Goal: Information Seeking & Learning: Stay updated

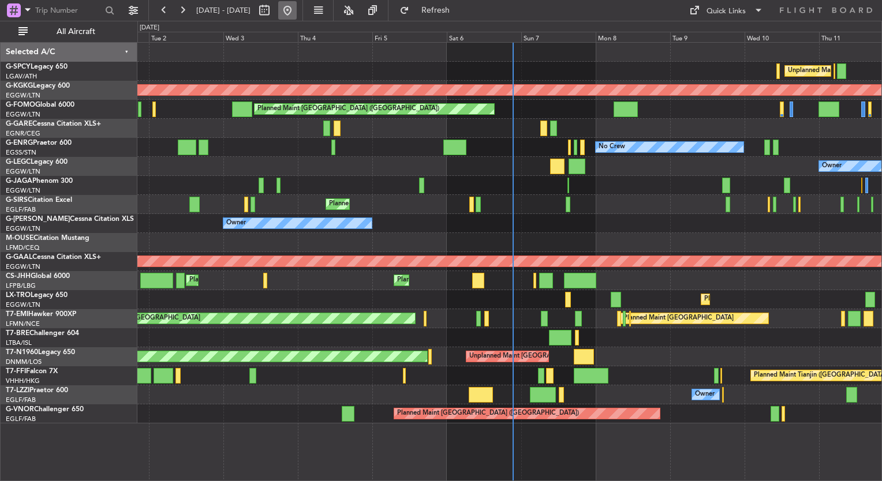
click at [297, 15] on button at bounding box center [287, 10] width 18 height 18
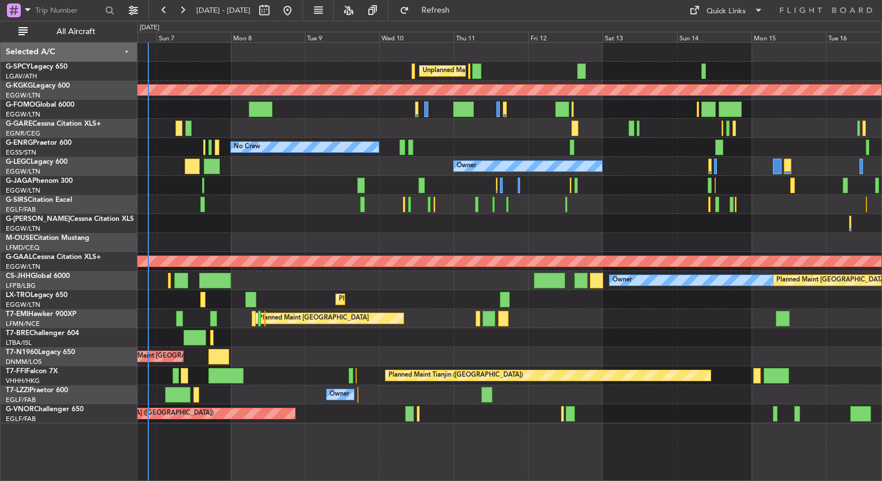
click at [168, 198] on div "Planned Maint [GEOGRAPHIC_DATA] ([GEOGRAPHIC_DATA])" at bounding box center [509, 204] width 744 height 19
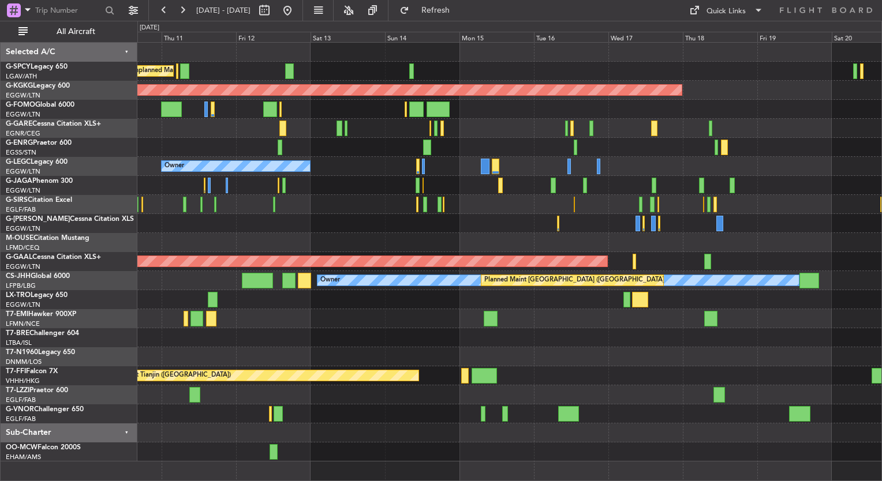
click at [210, 222] on div "Unplanned Maint [GEOGRAPHIC_DATA] ([PERSON_NAME] Intl) AOG Maint [GEOGRAPHIC_DA…" at bounding box center [509, 252] width 744 height 419
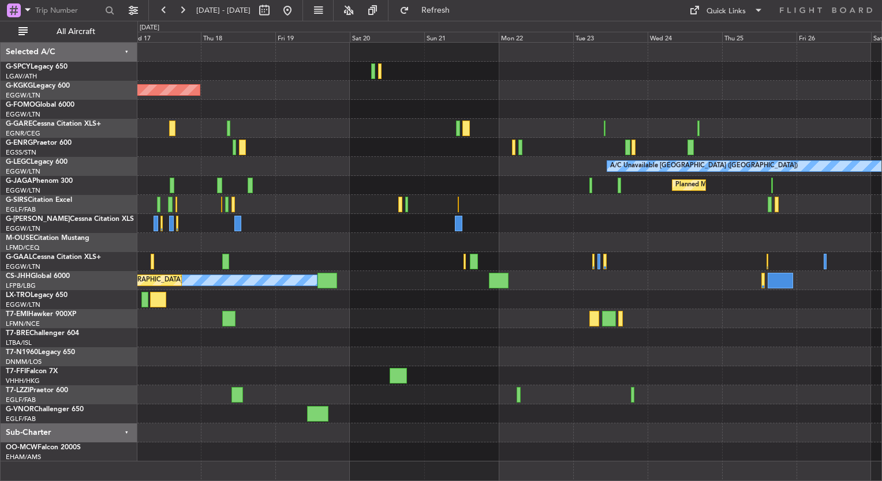
click at [105, 216] on div "AOG Maint [GEOGRAPHIC_DATA] (Ataturk) A/C Unavailable [GEOGRAPHIC_DATA] ([GEOGR…" at bounding box center [441, 251] width 882 height 460
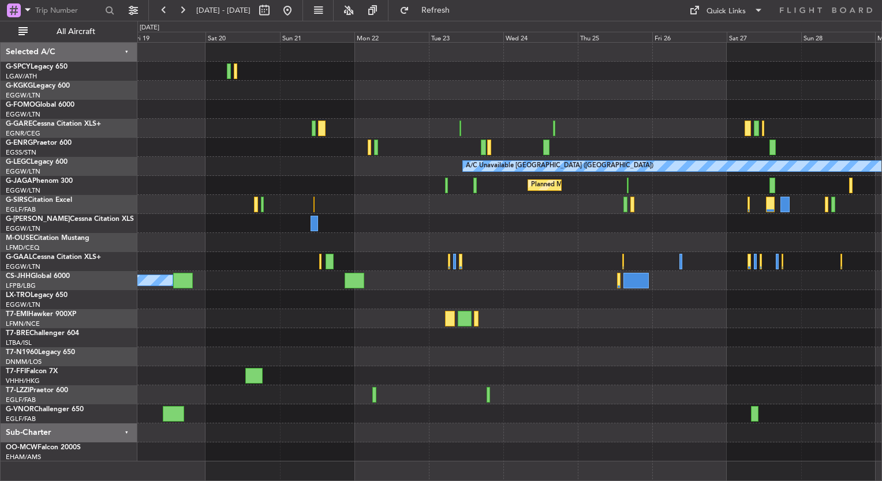
click at [181, 212] on div "AOG Maint [GEOGRAPHIC_DATA] (Ataturk) A/C Unavailable [GEOGRAPHIC_DATA] ([GEOGR…" at bounding box center [509, 252] width 744 height 419
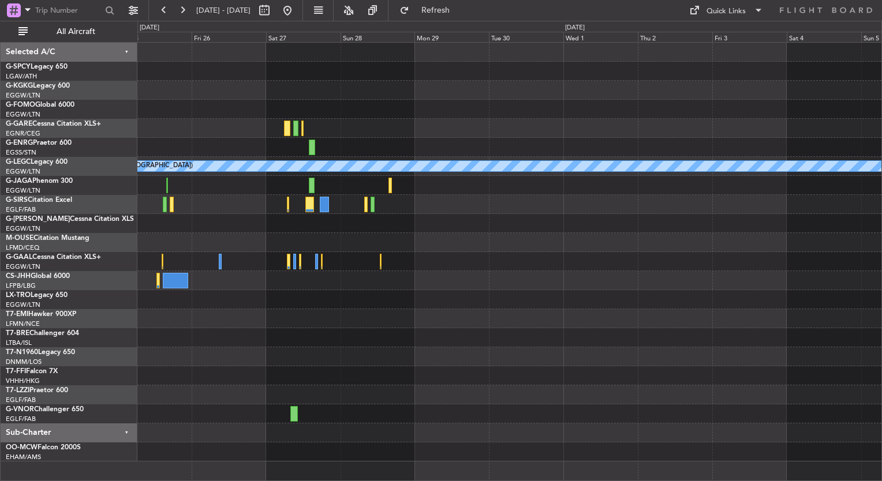
click at [157, 264] on div "A/C Unavailable [GEOGRAPHIC_DATA] ([GEOGRAPHIC_DATA]) Planned Maint [GEOGRAPHIC…" at bounding box center [509, 252] width 744 height 419
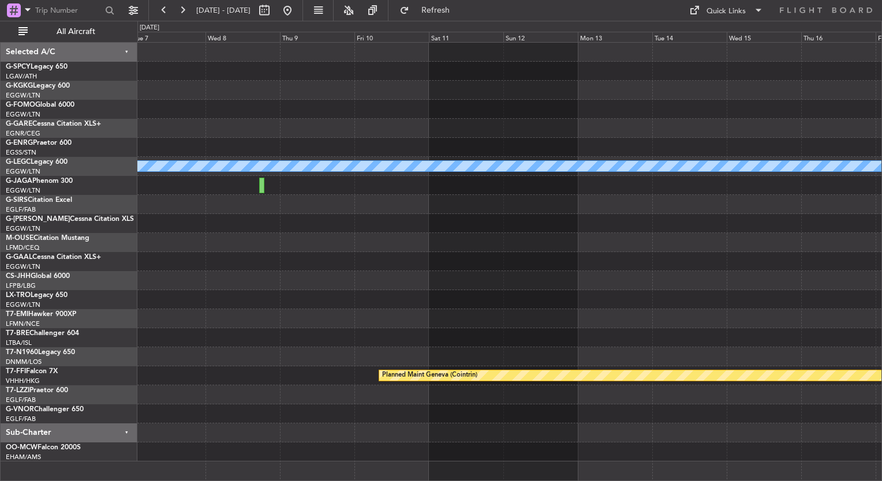
click at [190, 290] on div "A/C Unavailable [GEOGRAPHIC_DATA] ([GEOGRAPHIC_DATA]) Planned Maint Geneva ([GE…" at bounding box center [509, 252] width 744 height 419
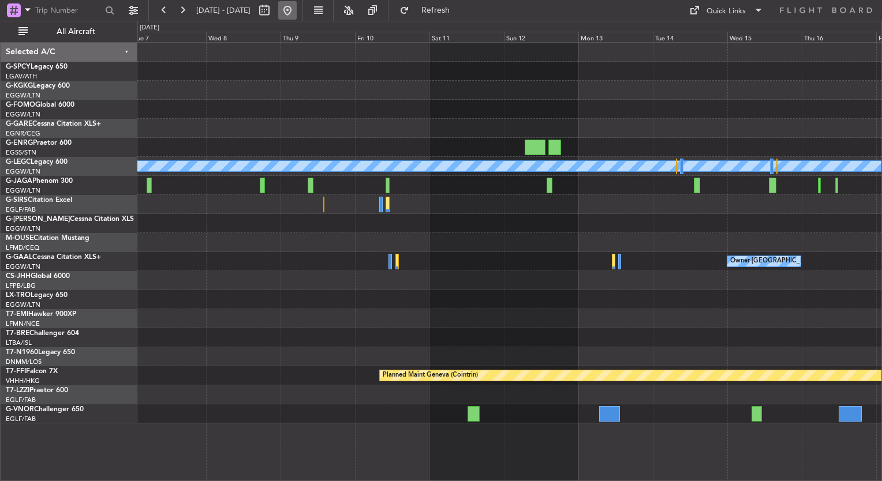
click at [297, 16] on button at bounding box center [287, 10] width 18 height 18
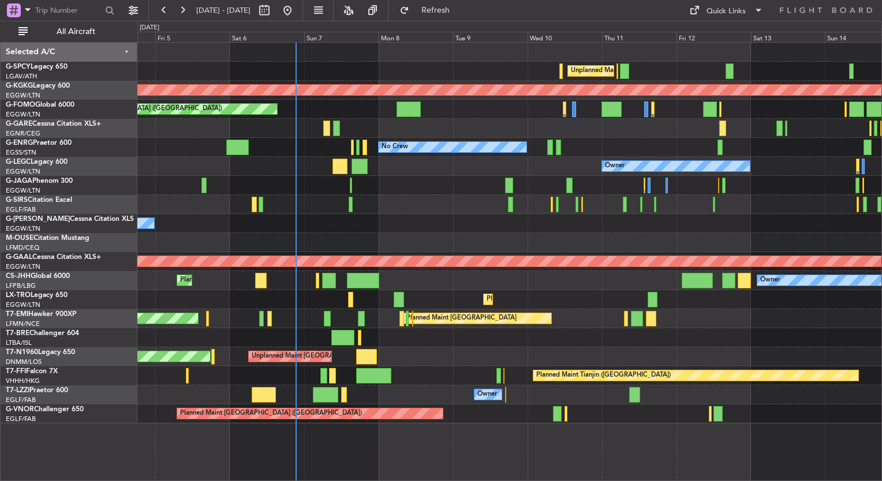
click at [294, 168] on div "Unplanned Maint [GEOGRAPHIC_DATA] ([PERSON_NAME] Intl) AOG Maint [GEOGRAPHIC_DA…" at bounding box center [509, 233] width 744 height 381
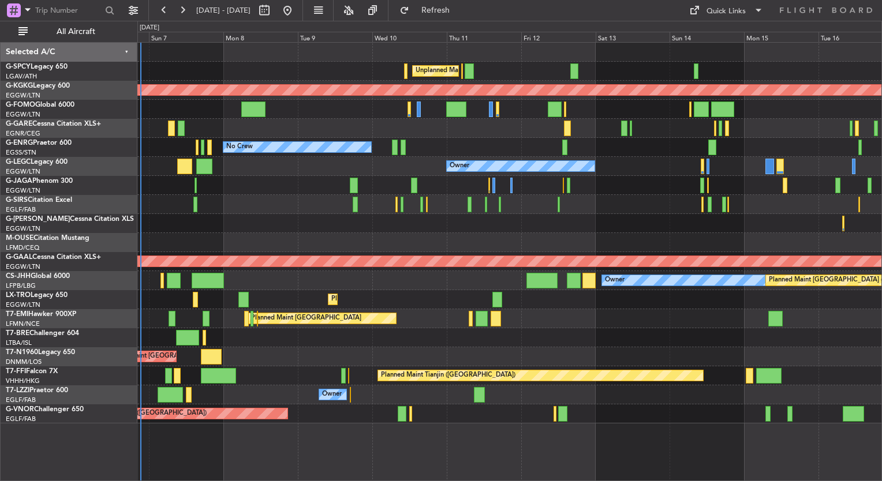
click at [396, 195] on div "Planned Maint [GEOGRAPHIC_DATA] ([GEOGRAPHIC_DATA])" at bounding box center [509, 204] width 744 height 19
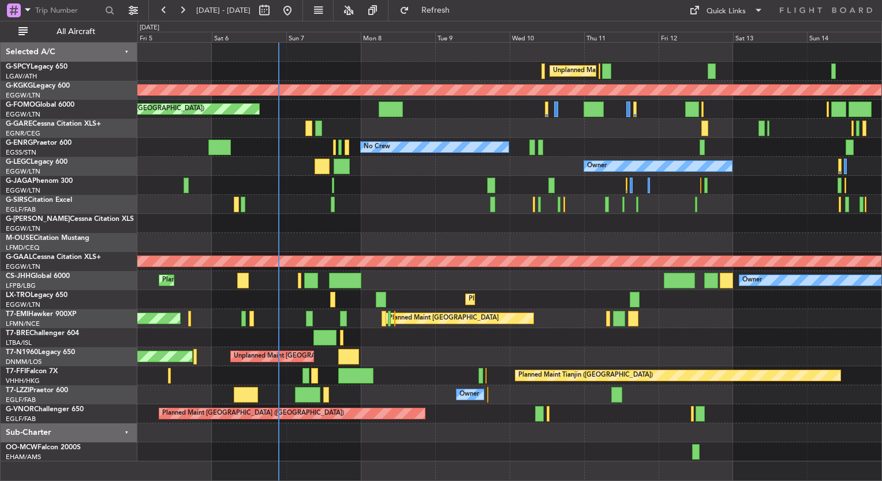
click at [462, 192] on div at bounding box center [509, 185] width 744 height 19
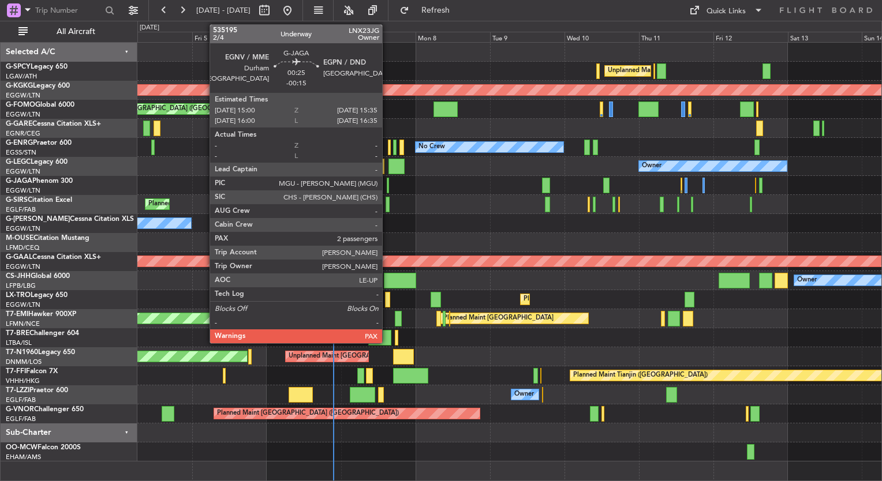
click at [387, 188] on div at bounding box center [388, 186] width 2 height 16
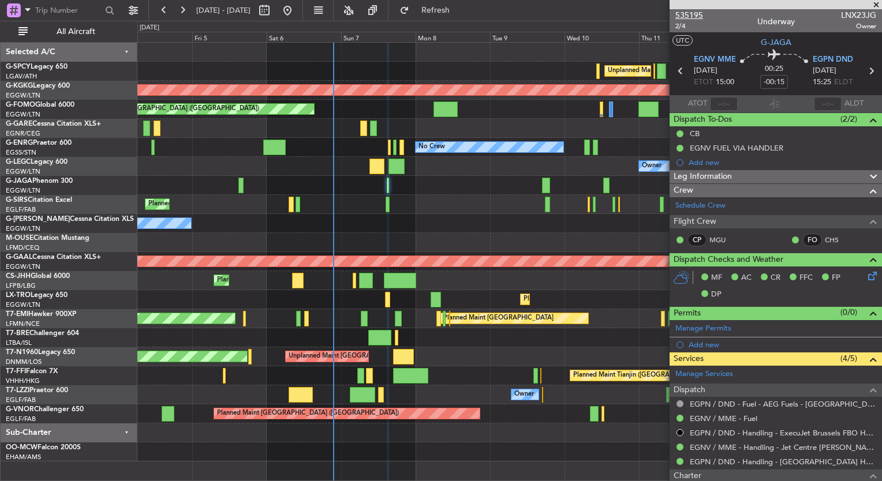
click at [694, 14] on span "535195" at bounding box center [689, 15] width 28 height 12
click at [460, 14] on span "Refresh" at bounding box center [435, 10] width 48 height 8
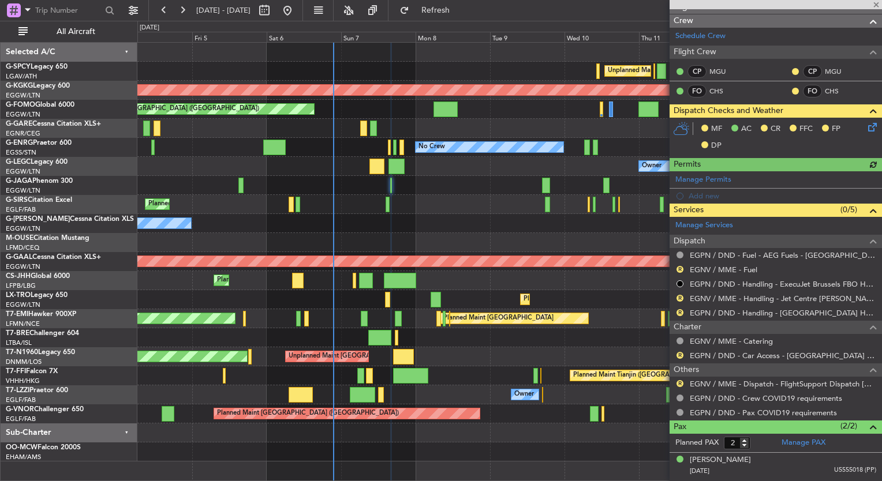
scroll to position [190, 0]
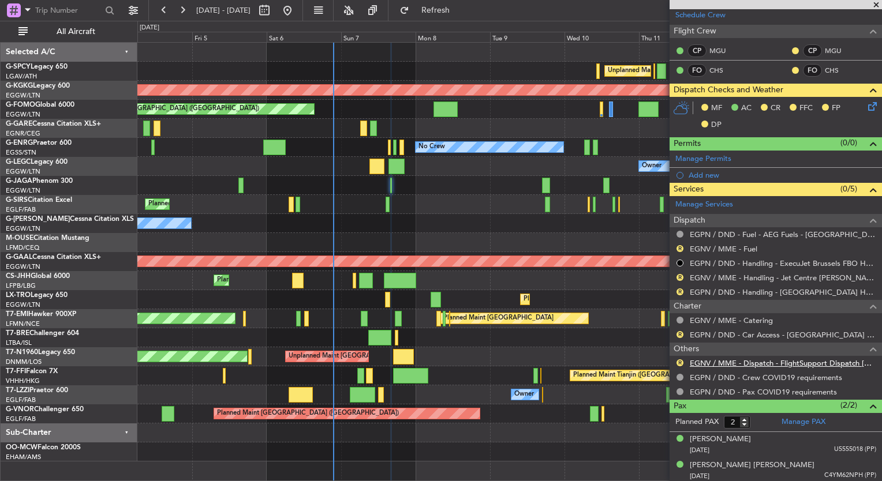
click at [756, 363] on link "EGNV / MME - Dispatch - FlightSupport Dispatch [GEOGRAPHIC_DATA]" at bounding box center [782, 363] width 186 height 10
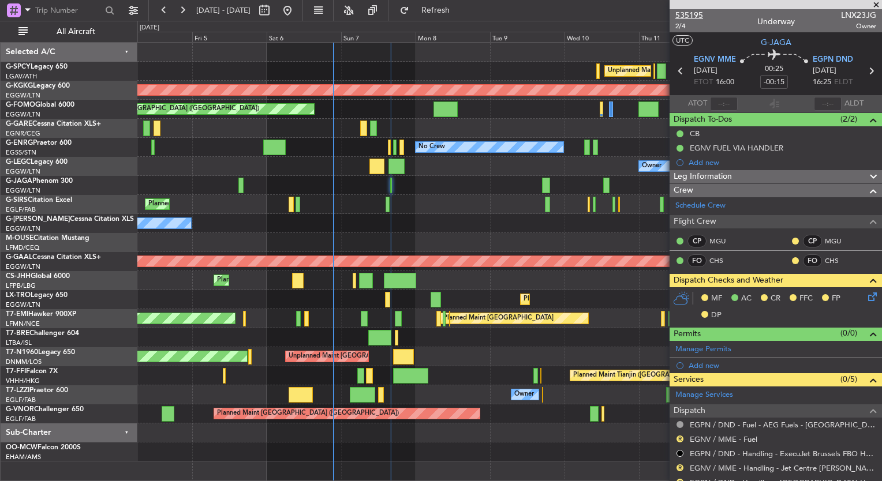
click at [694, 19] on span "535195" at bounding box center [689, 15] width 28 height 12
click at [171, 249] on div "Unplanned Maint [GEOGRAPHIC_DATA] ([PERSON_NAME] Intl) AOG Maint [GEOGRAPHIC_DA…" at bounding box center [509, 252] width 744 height 419
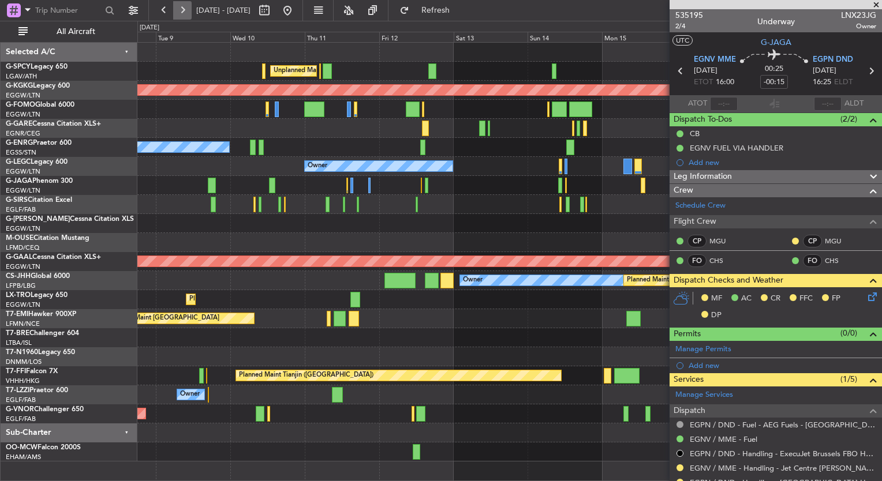
click at [178, 5] on button at bounding box center [182, 10] width 18 height 18
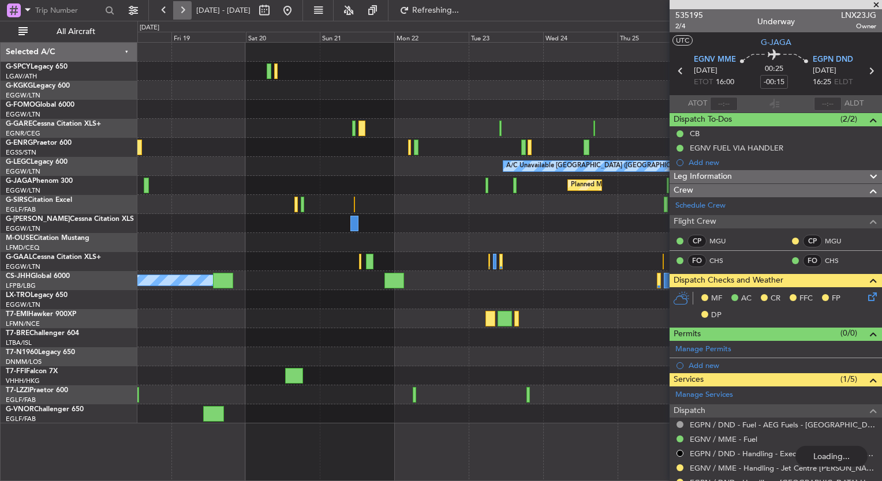
click at [178, 2] on button at bounding box center [182, 10] width 18 height 18
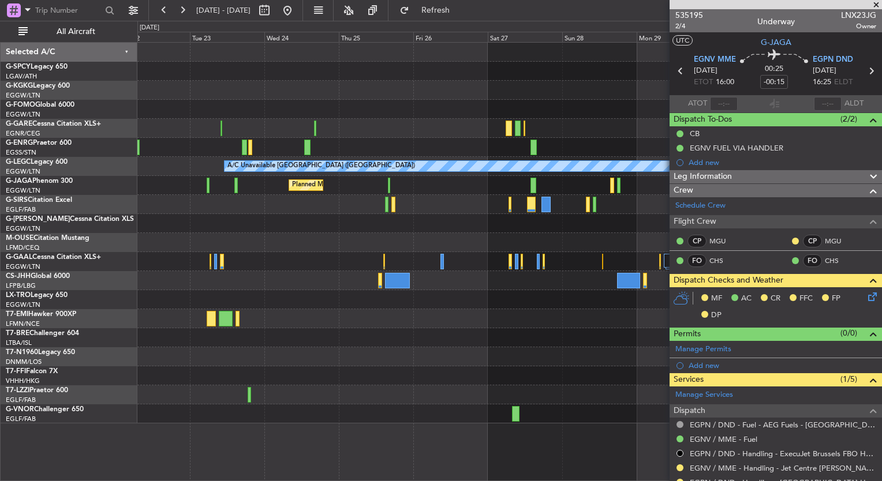
click at [538, 310] on div "A/C Unavailable [GEOGRAPHIC_DATA] ([GEOGRAPHIC_DATA]) Planned Maint [GEOGRAPHIC…" at bounding box center [509, 233] width 744 height 381
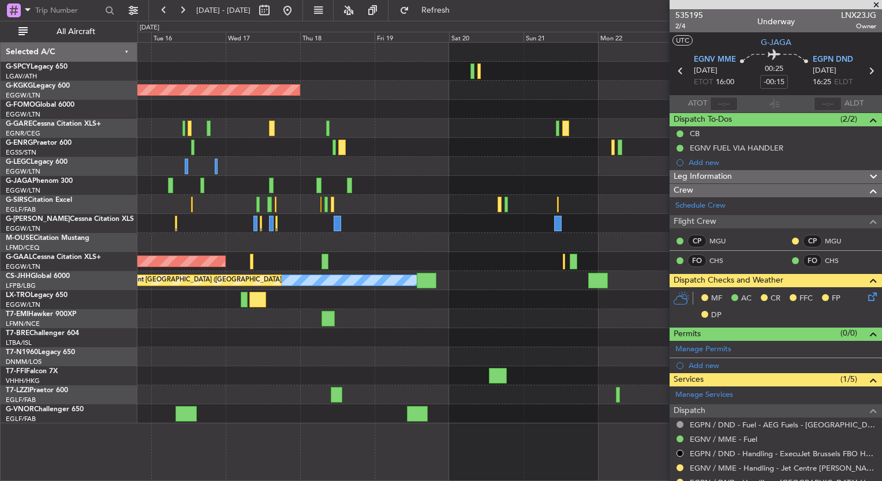
click at [485, 265] on div "AOG Maint [GEOGRAPHIC_DATA] (Ataturk) A/C Unavailable [GEOGRAPHIC_DATA] ([GEOGR…" at bounding box center [509, 233] width 744 height 381
click at [187, 13] on button at bounding box center [182, 10] width 18 height 18
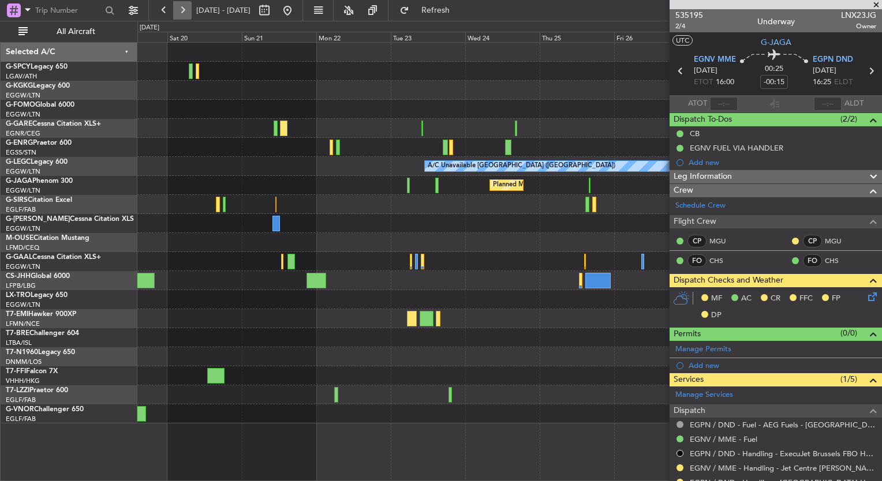
click at [187, 13] on button at bounding box center [182, 10] width 18 height 18
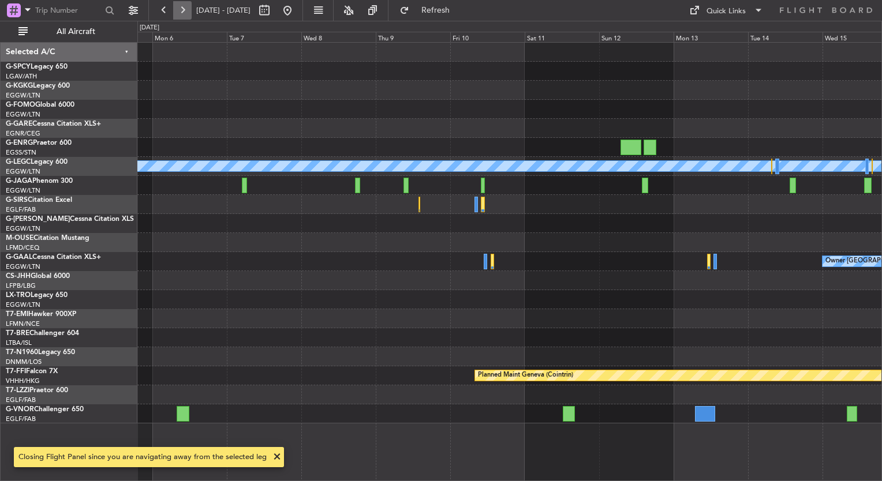
click at [187, 13] on button at bounding box center [182, 10] width 18 height 18
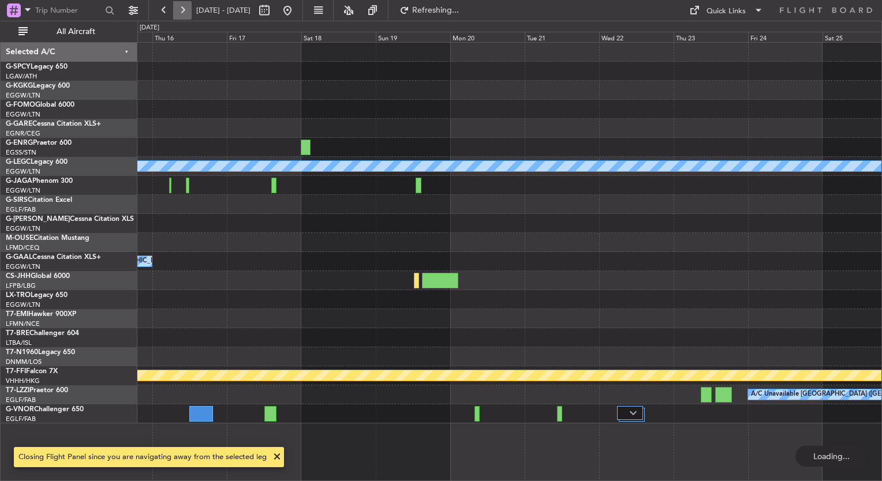
click at [187, 13] on button at bounding box center [182, 10] width 18 height 18
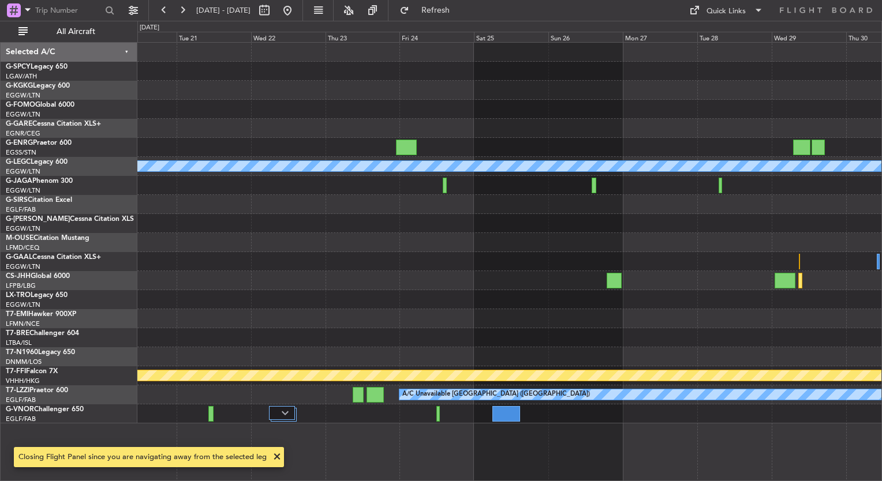
click at [647, 241] on div "A/C Unavailable [GEOGRAPHIC_DATA] ([GEOGRAPHIC_DATA]) Planned Maint Geneva ([GE…" at bounding box center [509, 233] width 744 height 381
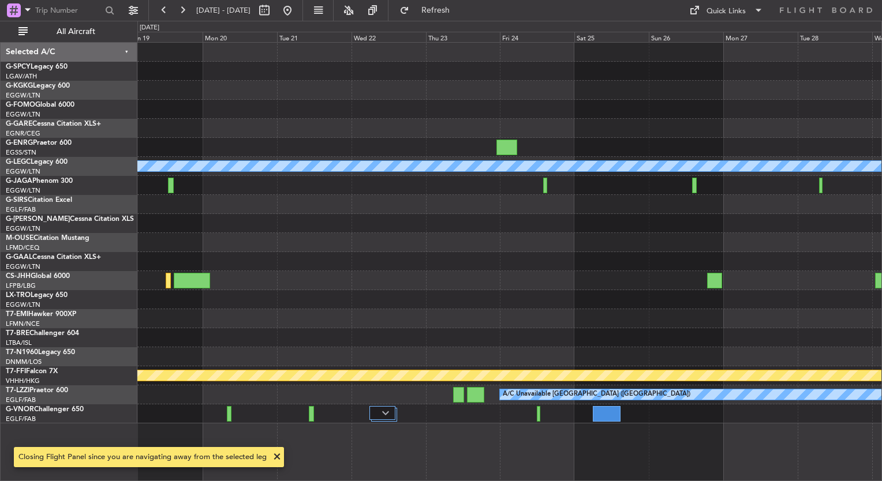
click at [591, 269] on div at bounding box center [509, 261] width 744 height 19
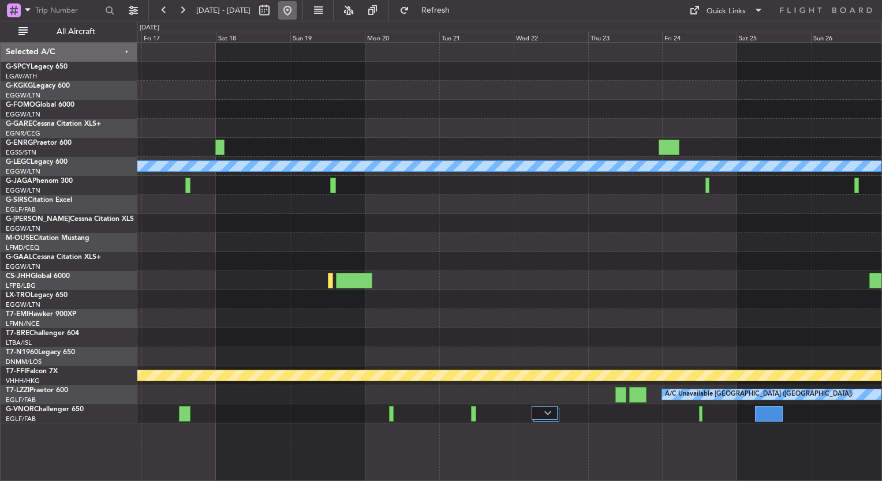
click at [297, 10] on button at bounding box center [287, 10] width 18 height 18
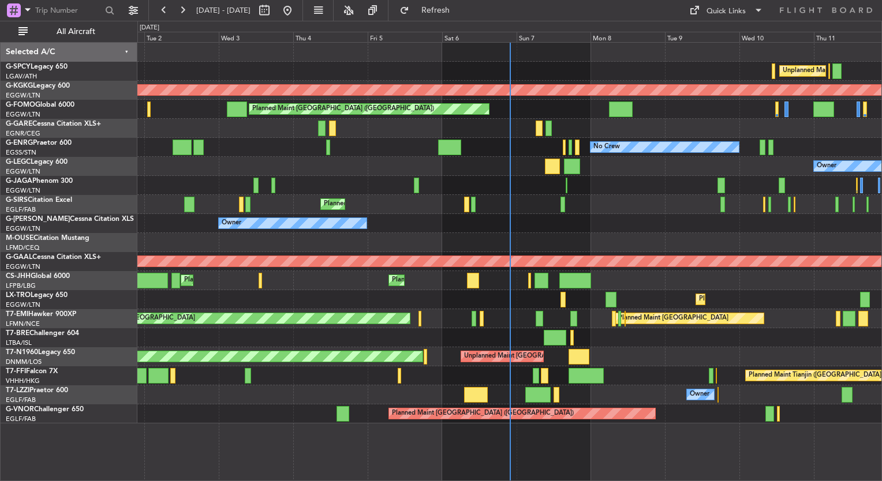
click at [2, 159] on div "Unplanned Maint [GEOGRAPHIC_DATA] ([PERSON_NAME] Intl) Planned Maint [GEOGRAPHI…" at bounding box center [441, 251] width 882 height 460
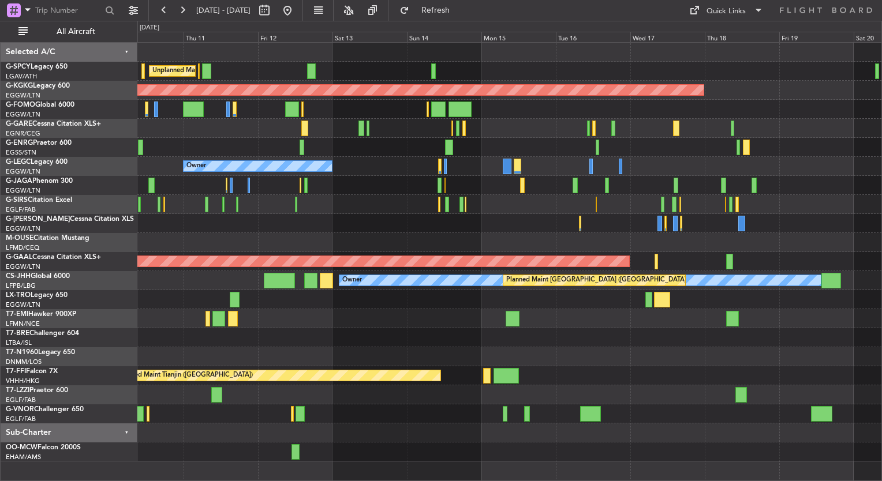
click at [429, 300] on div "Unplanned Maint [GEOGRAPHIC_DATA] ([PERSON_NAME] Intl) AOG Maint [GEOGRAPHIC_DA…" at bounding box center [509, 252] width 744 height 419
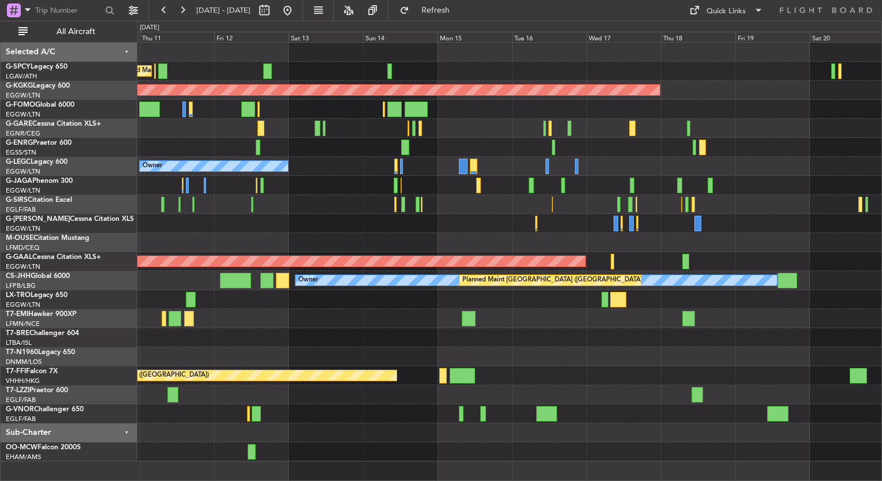
click at [482, 205] on div at bounding box center [509, 204] width 744 height 19
